Goal: Transaction & Acquisition: Purchase product/service

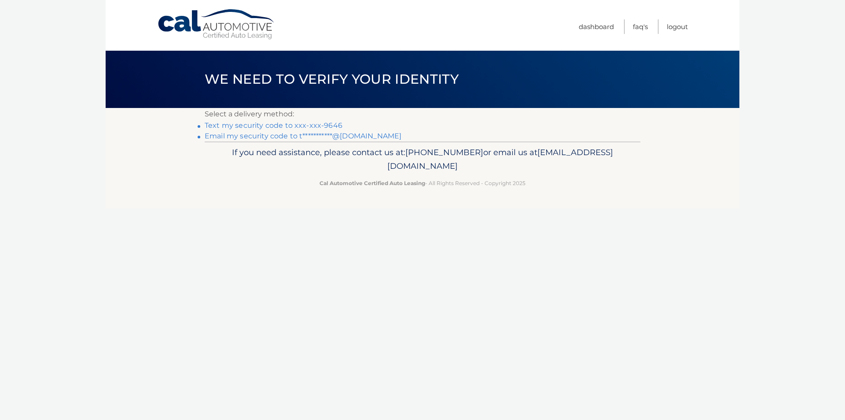
click at [329, 136] on link "**********" at bounding box center [303, 136] width 197 height 8
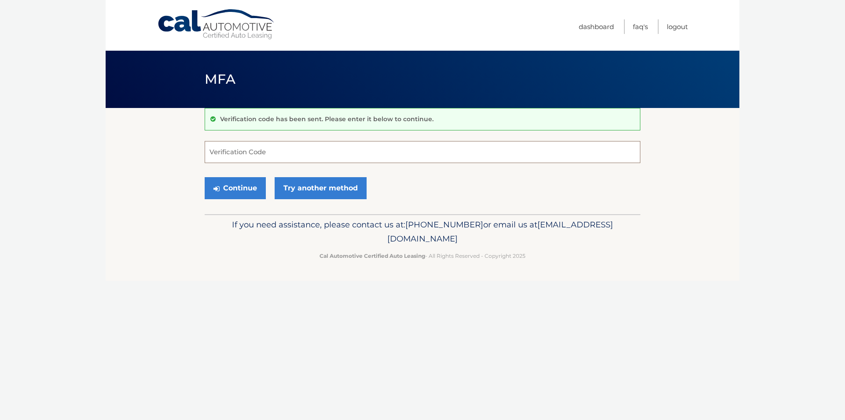
click at [337, 155] on input "Verification Code" at bounding box center [423, 152] width 436 height 22
type input "509388"
click at [230, 187] on button "Continue" at bounding box center [235, 188] width 61 height 22
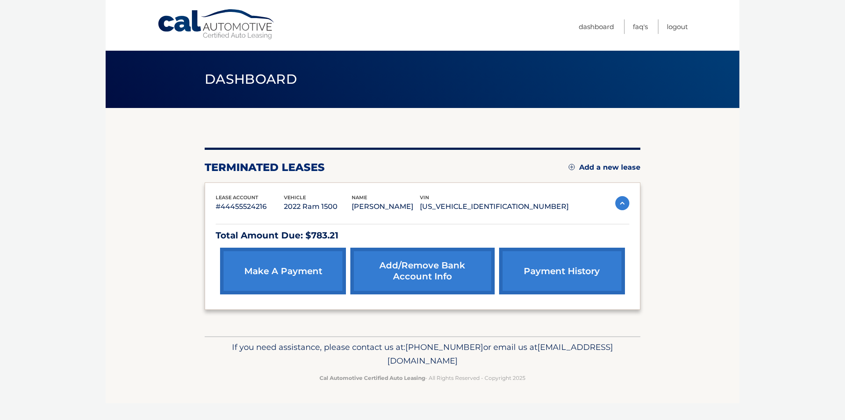
click at [300, 276] on link "make a payment" at bounding box center [283, 270] width 126 height 47
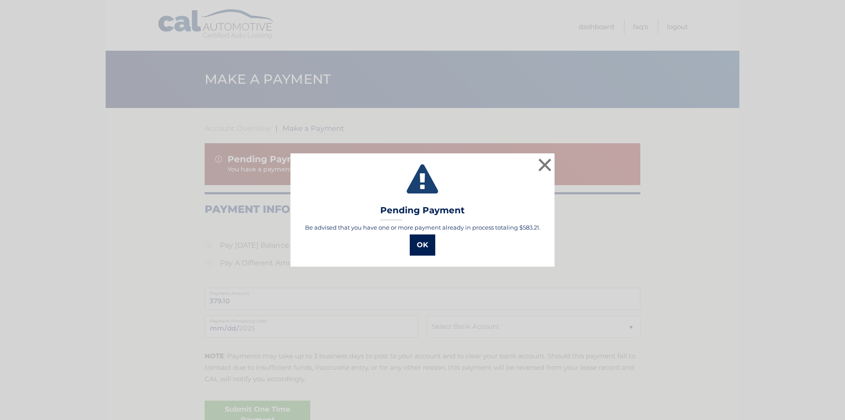
click at [421, 248] on button "OK" at bounding box center [423, 244] width 26 height 21
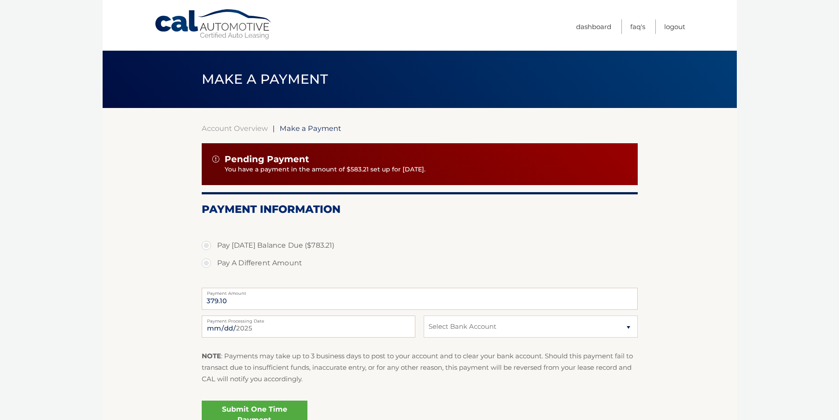
click at [406, 175] on div "Pending Payment You have a payment in the amount of $583.21 set up for 9/26/202…" at bounding box center [420, 164] width 436 height 42
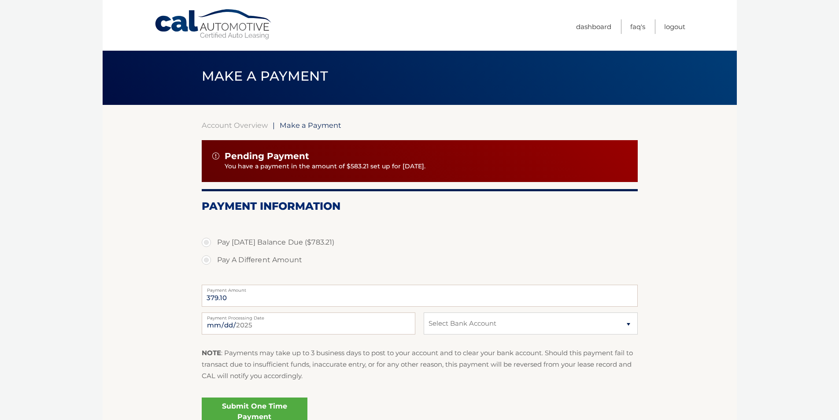
scroll to position [0, 0]
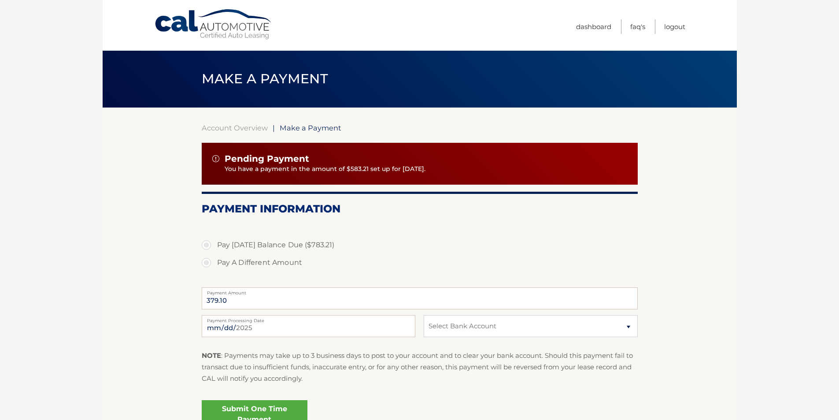
click at [268, 170] on p "You have a payment in the amount of $583.21 set up for [DATE]." at bounding box center [426, 169] width 402 height 10
click at [215, 158] on img at bounding box center [215, 158] width 7 height 7
click at [311, 170] on p "You have a payment in the amount of $583.21 set up for 9/26/2025." at bounding box center [426, 169] width 402 height 10
click at [210, 250] on label "Pay Today's Balance Due ($783.21)" at bounding box center [420, 245] width 436 height 18
click at [210, 250] on input "Pay Today's Balance Due ($783.21)" at bounding box center [209, 243] width 9 height 14
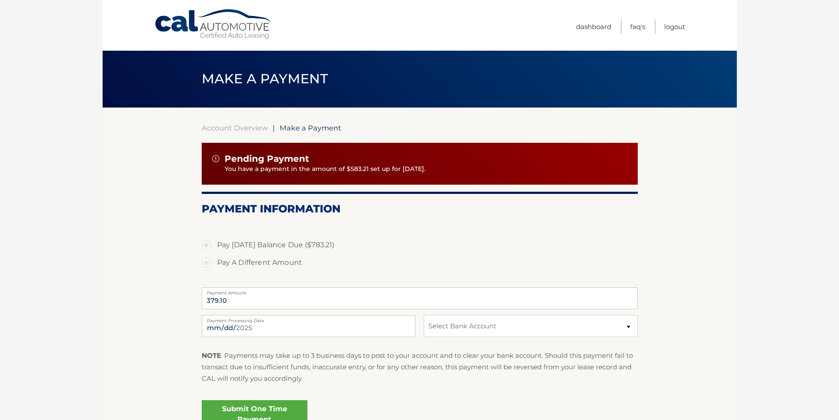
radio input "true"
type input "783.21"
click at [210, 262] on label "Pay A Different Amount" at bounding box center [420, 263] width 436 height 18
click at [210, 262] on input "Pay A Different Amount" at bounding box center [209, 261] width 9 height 14
radio input "true"
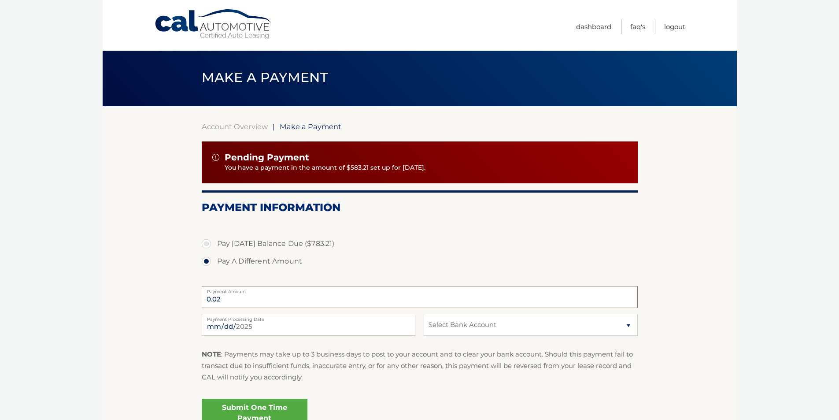
scroll to position [0, 0]
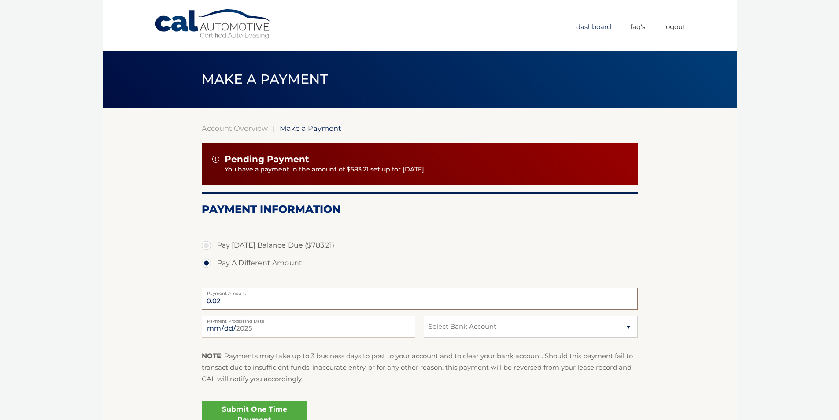
type input "0.02"
click at [600, 25] on link "Dashboard" at bounding box center [593, 26] width 35 height 15
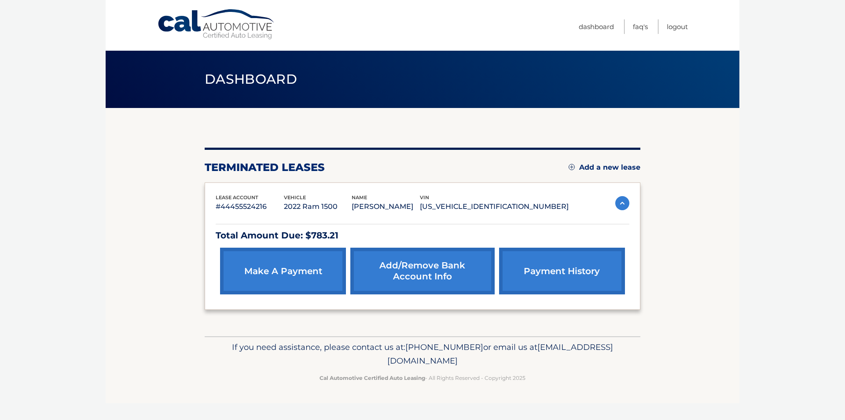
click at [547, 269] on link "payment history" at bounding box center [562, 270] width 126 height 47
click at [431, 280] on link "Add/Remove bank account info" at bounding box center [422, 270] width 144 height 47
click at [293, 271] on link "make a payment" at bounding box center [283, 270] width 126 height 47
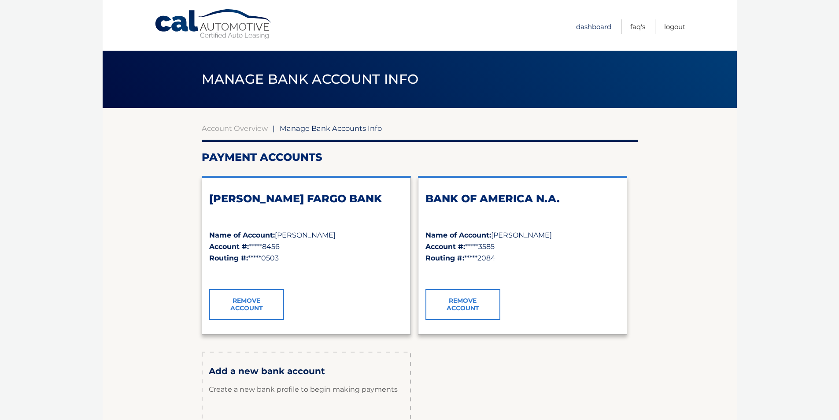
click at [601, 29] on link "Dashboard" at bounding box center [593, 26] width 35 height 15
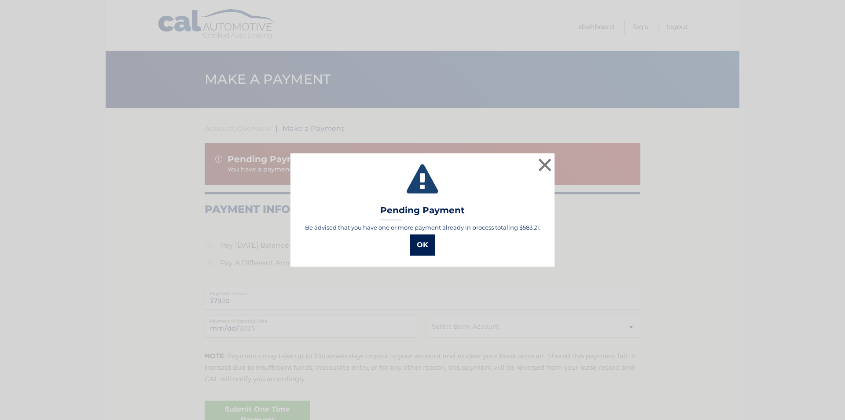
click at [420, 246] on button "OK" at bounding box center [423, 244] width 26 height 21
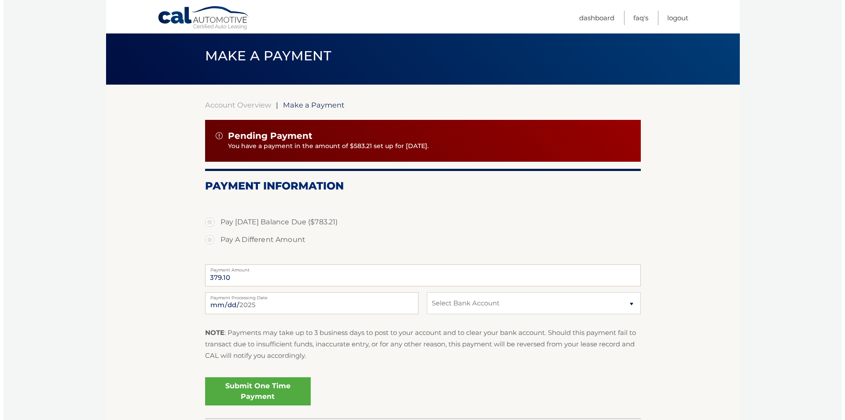
scroll to position [88, 0]
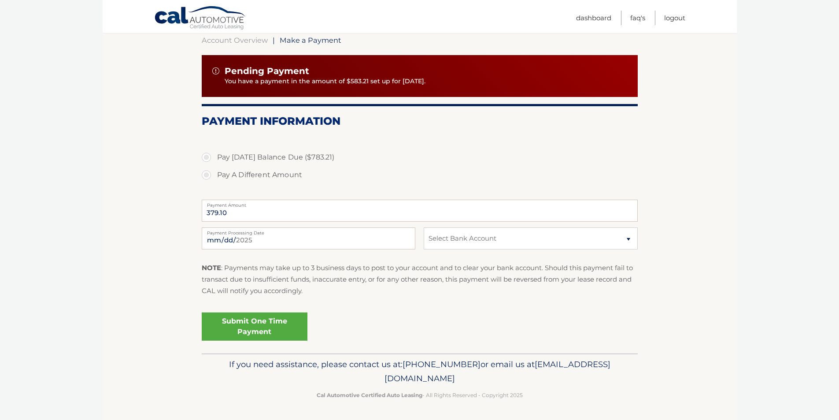
click at [207, 158] on label "Pay [DATE] Balance Due ($783.21)" at bounding box center [420, 157] width 436 height 18
click at [207, 158] on input "Pay [DATE] Balance Due ($783.21)" at bounding box center [209, 155] width 9 height 14
radio input "true"
type input "783.21"
click at [206, 177] on label "Pay A Different Amount" at bounding box center [420, 175] width 436 height 18
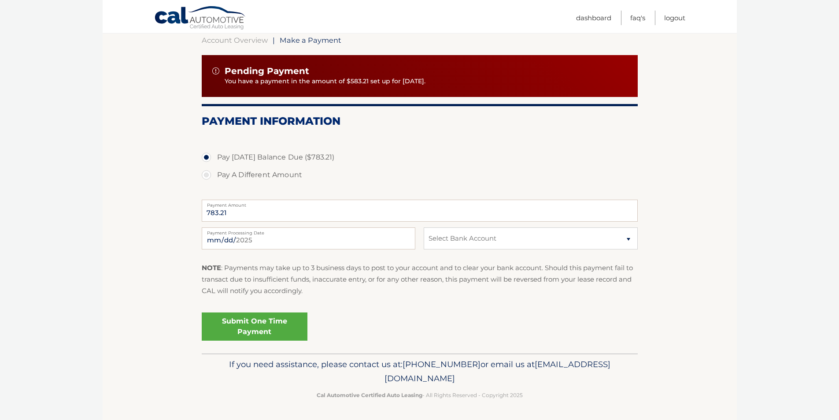
click at [206, 177] on input "Pay A Different Amount" at bounding box center [209, 173] width 9 height 14
radio input "true"
click at [236, 214] on input "Payment Amount" at bounding box center [420, 210] width 436 height 22
type input "200.00"
click at [241, 239] on input "2025-09-24" at bounding box center [309, 238] width 214 height 22
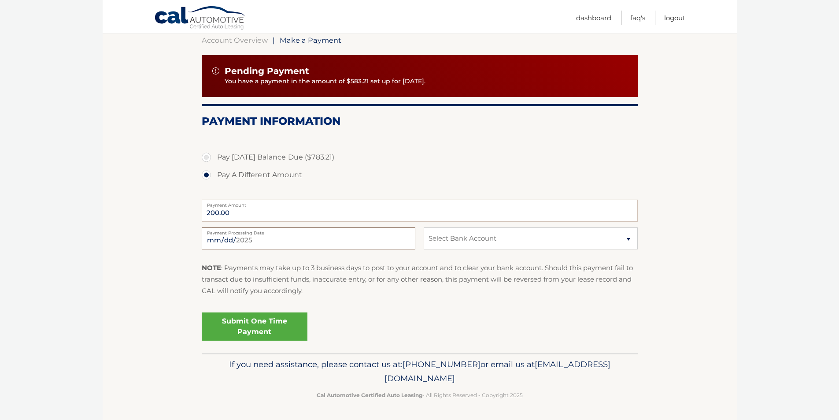
type input "2025-09-26"
click at [442, 234] on select "Select Bank Account Checking WELLS FARGO BANK *****8456 Checking BANK OF AMERIC…" at bounding box center [531, 238] width 214 height 22
select select "MzRjZjgwYmQtODQ2Ny00NTQxLWFhMzMtM2M2MTZmZmQ2ZmY2"
click at [424, 227] on select "Select Bank Account Checking WELLS FARGO BANK *****8456 Checking BANK OF AMERIC…" at bounding box center [531, 238] width 214 height 22
click at [237, 237] on input "2025-09-26" at bounding box center [309, 238] width 214 height 22
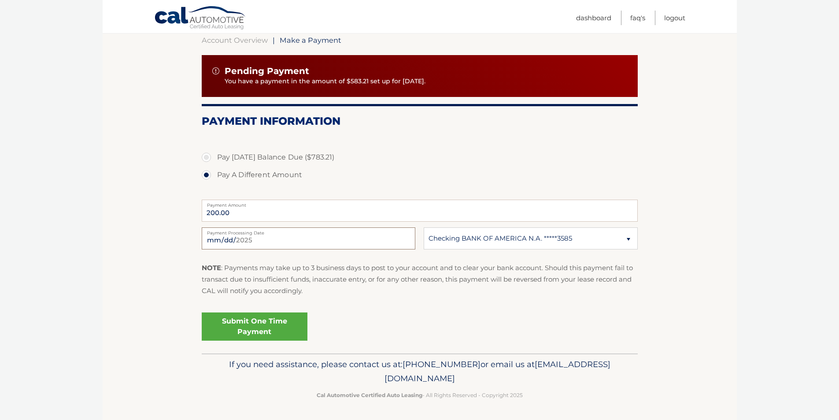
type input "2025-10-13"
click at [283, 334] on link "Submit One Time Payment" at bounding box center [255, 326] width 106 height 28
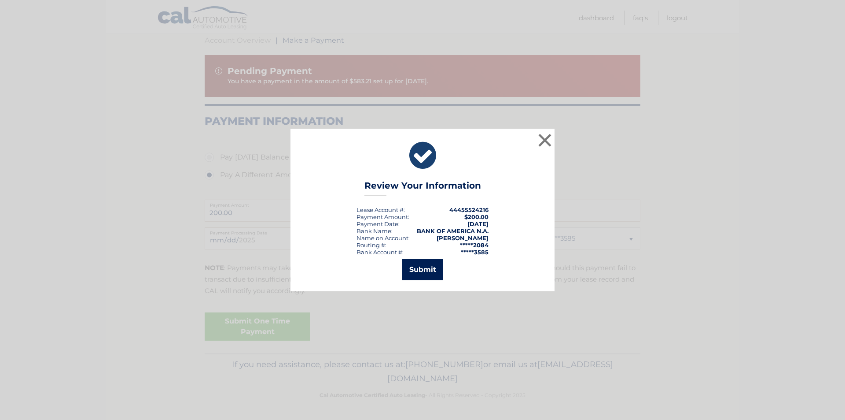
click at [419, 271] on button "Submit" at bounding box center [422, 269] width 41 height 21
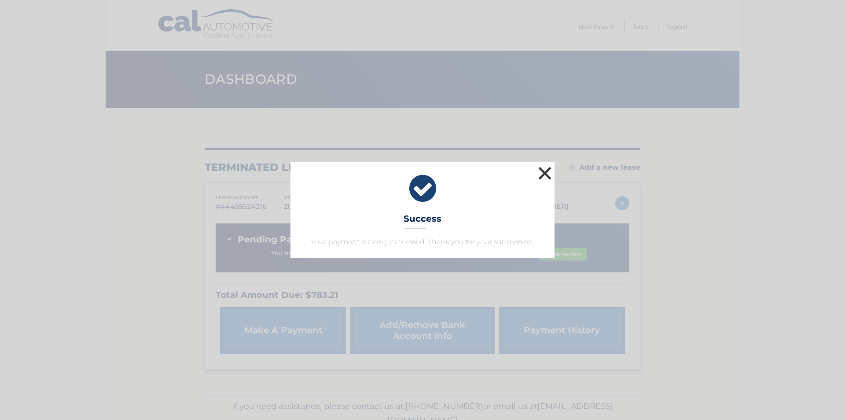
click at [549, 172] on button "×" at bounding box center [545, 173] width 18 height 18
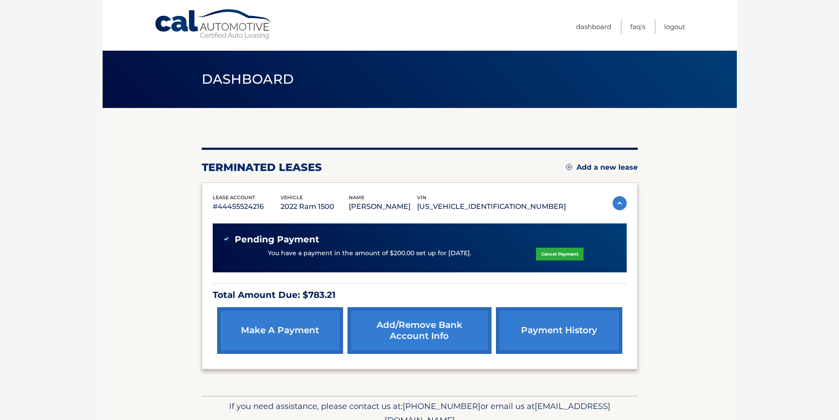
click at [403, 269] on div "Pending Payment You have a payment in the amount of $200.00 set up for 10/14/20…" at bounding box center [420, 247] width 414 height 49
click at [304, 346] on link "make a payment" at bounding box center [280, 330] width 126 height 47
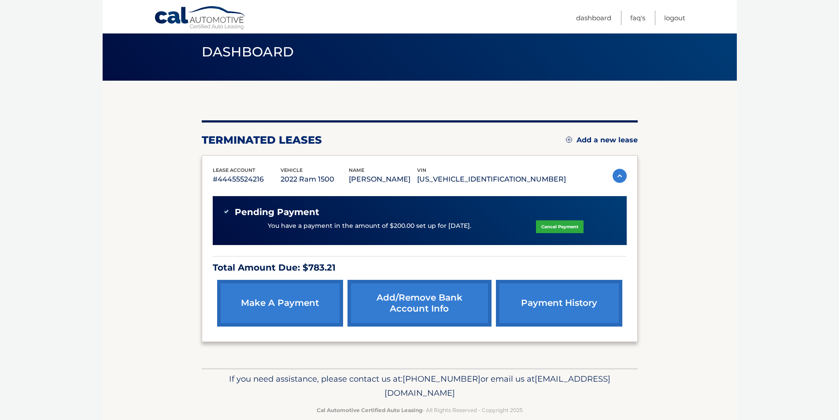
scroll to position [42, 0]
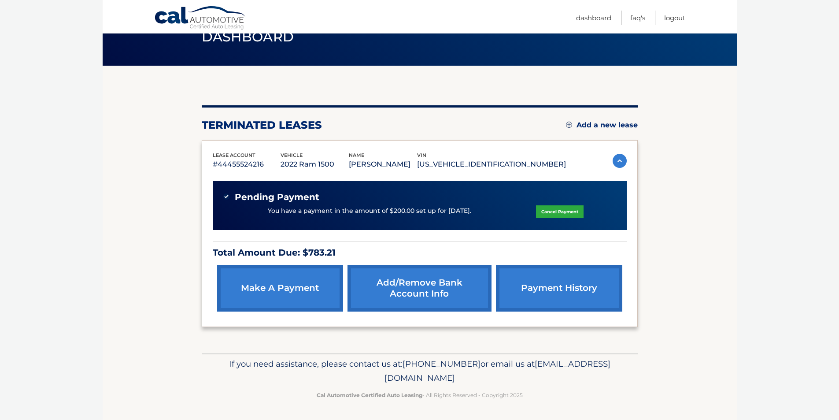
click at [308, 293] on link "make a payment" at bounding box center [280, 288] width 126 height 47
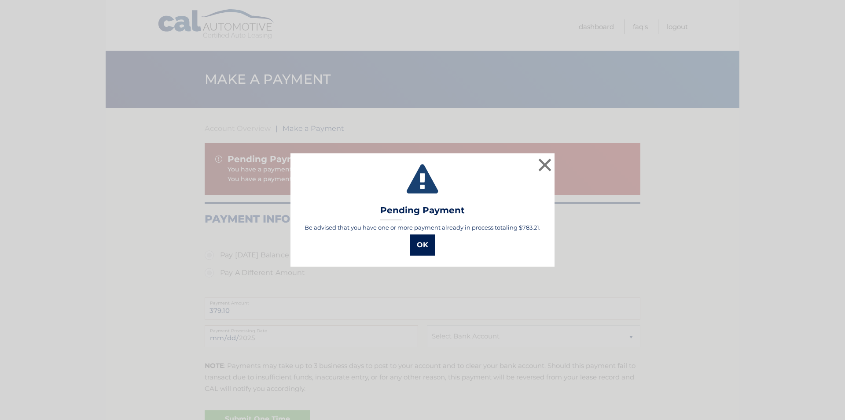
click at [419, 246] on button "OK" at bounding box center [423, 244] width 26 height 21
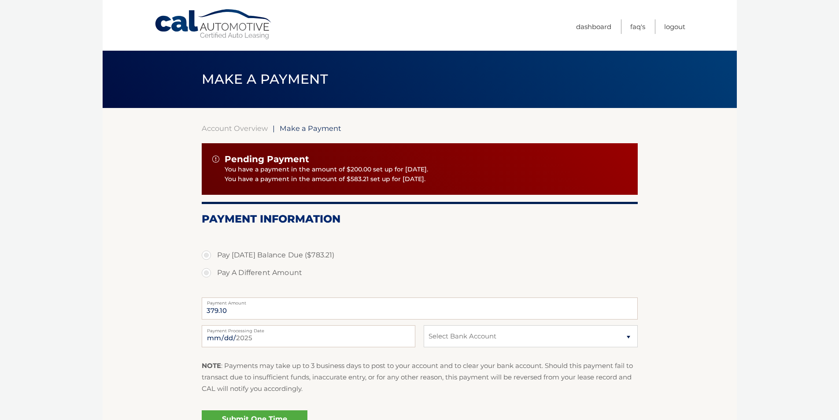
click at [349, 183] on p "You have a payment in the amount of $583.21 set up for [DATE]." at bounding box center [426, 179] width 402 height 10
click at [213, 160] on img at bounding box center [215, 158] width 7 height 7
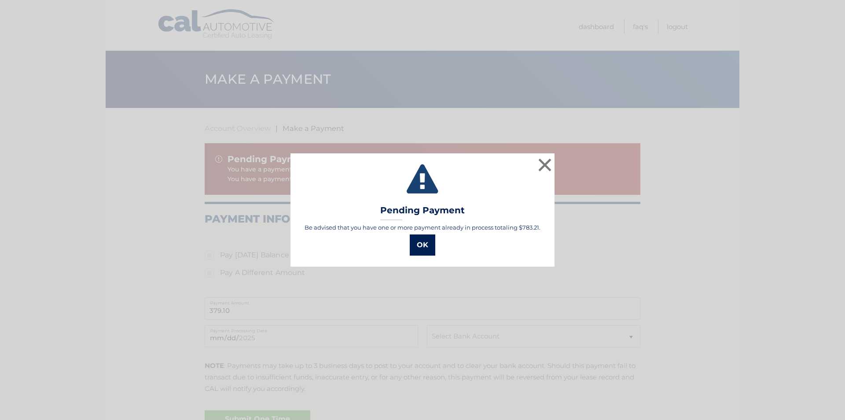
click at [424, 247] on button "OK" at bounding box center [423, 244] width 26 height 21
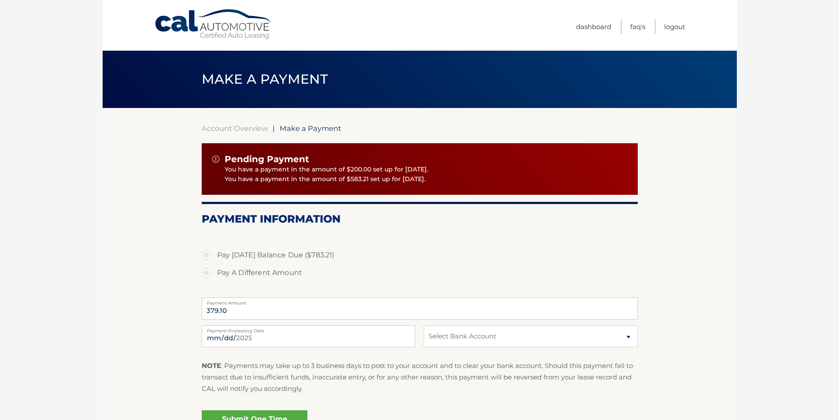
click at [414, 179] on p "You have a payment in the amount of $583.21 set up for [DATE]." at bounding box center [426, 179] width 402 height 10
click at [216, 157] on img at bounding box center [215, 158] width 7 height 7
click at [216, 158] on img at bounding box center [215, 158] width 7 height 7
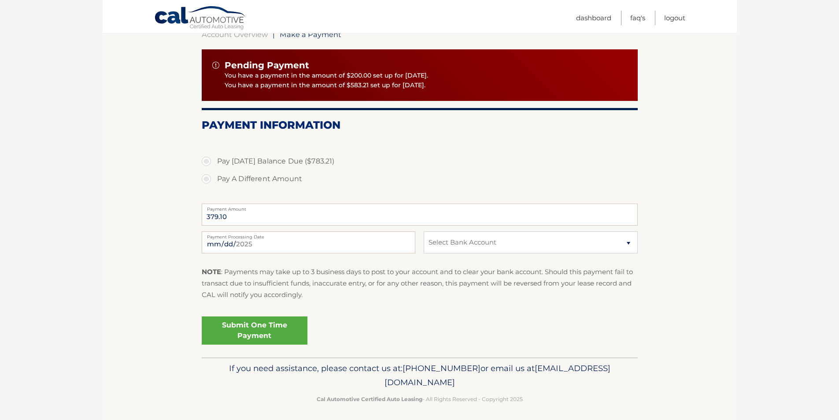
scroll to position [98, 0]
